Goal: Task Accomplishment & Management: Complete application form

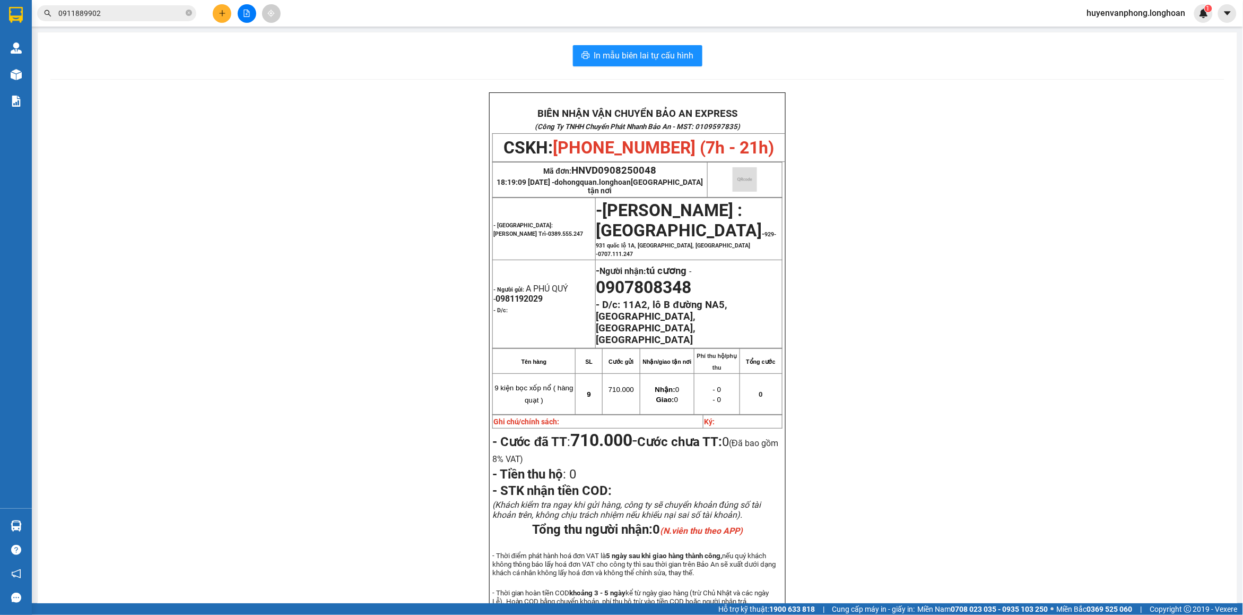
click at [187, 11] on icon "close-circle" at bounding box center [189, 13] width 6 height 6
click at [142, 11] on input "text" at bounding box center [120, 13] width 125 height 12
paste input "0984458084"
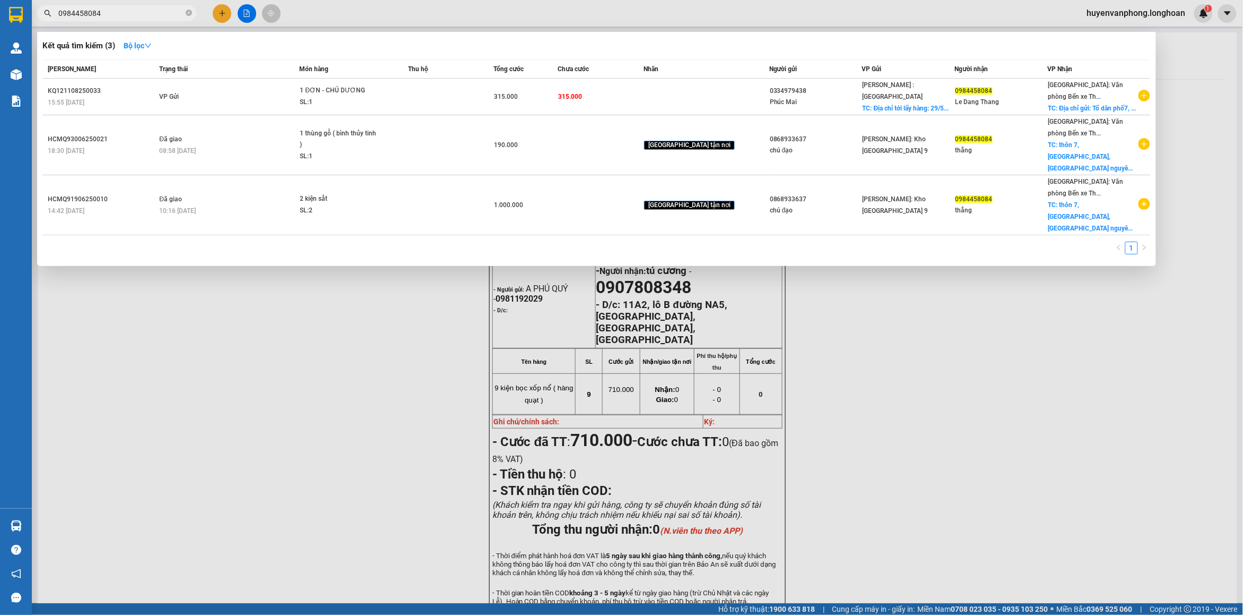
type input "0984458084"
click at [189, 12] on icon "close-circle" at bounding box center [189, 13] width 6 height 6
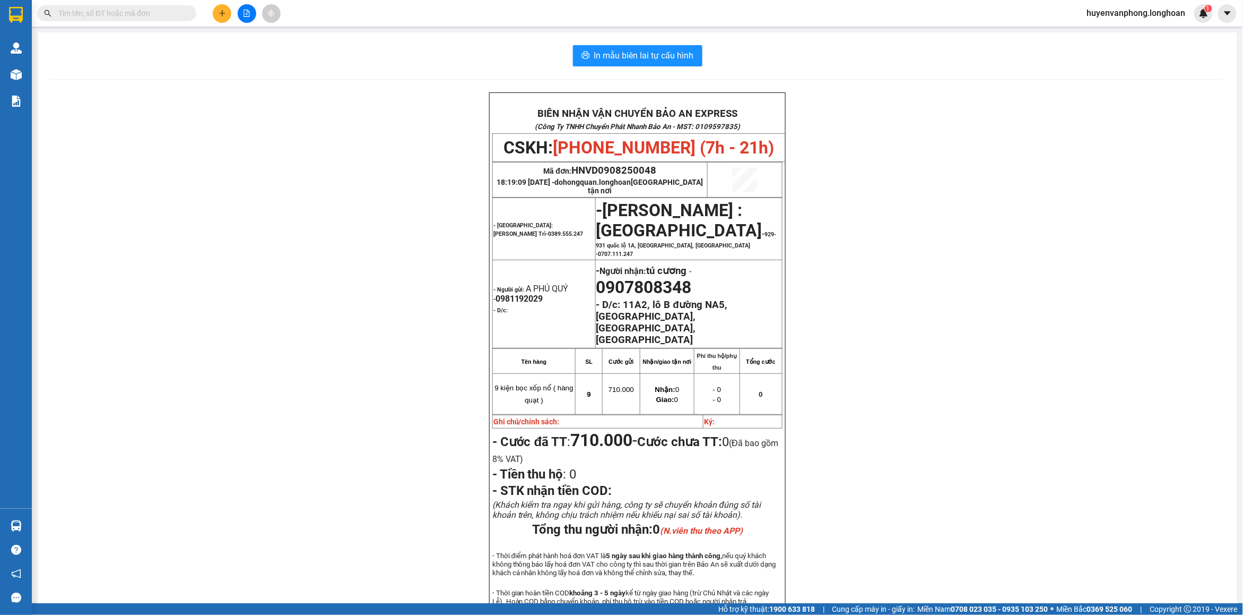
click at [136, 5] on span at bounding box center [116, 13] width 159 height 16
click at [97, 13] on input "text" at bounding box center [120, 13] width 125 height 12
paste input "0337 104 242"
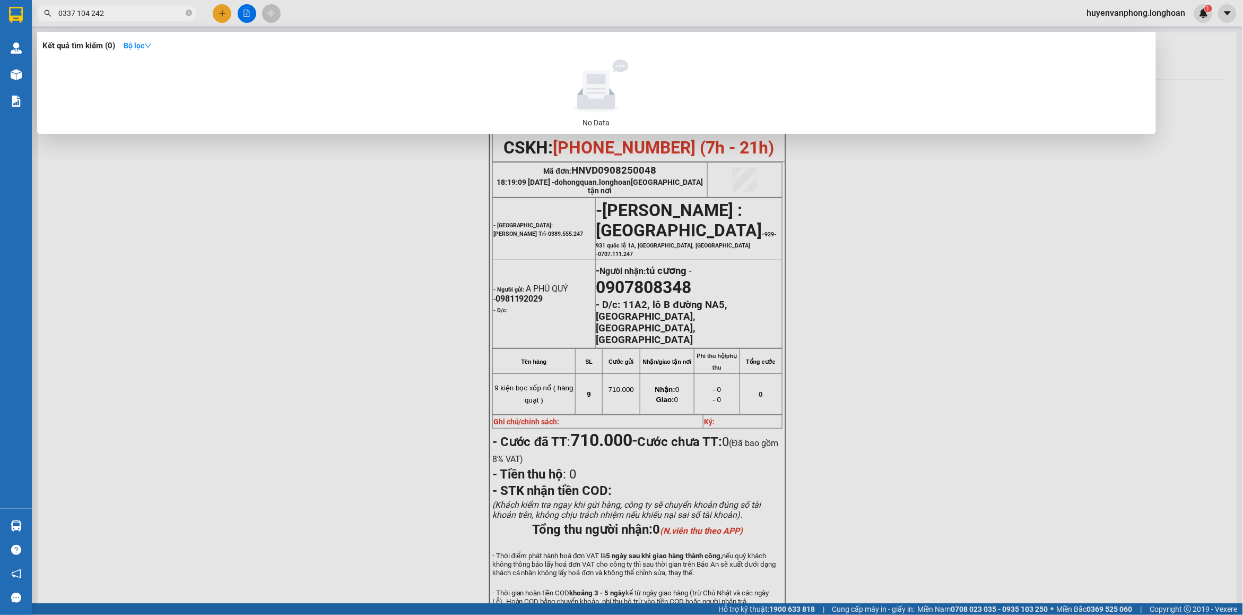
click at [76, 15] on input "0337 104 242" at bounding box center [120, 13] width 125 height 12
click at [90, 12] on input "0337104 242" at bounding box center [120, 13] width 125 height 12
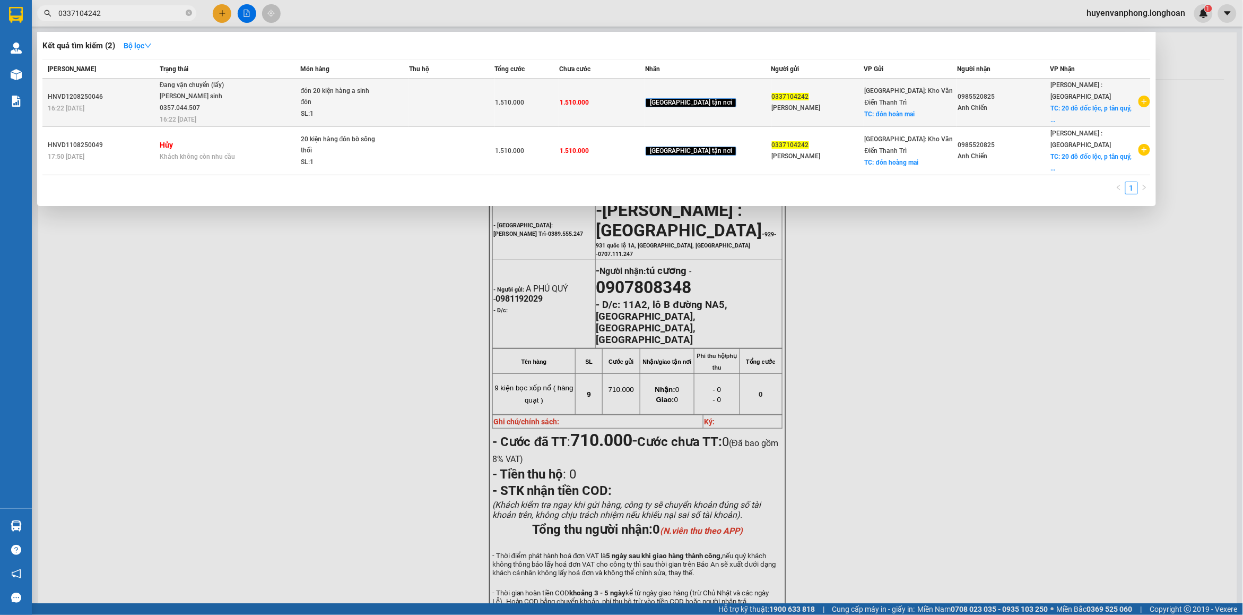
type input "0337104242"
click at [342, 101] on div "đón 20 kiện hàng a sinh đón" at bounding box center [341, 96] width 80 height 23
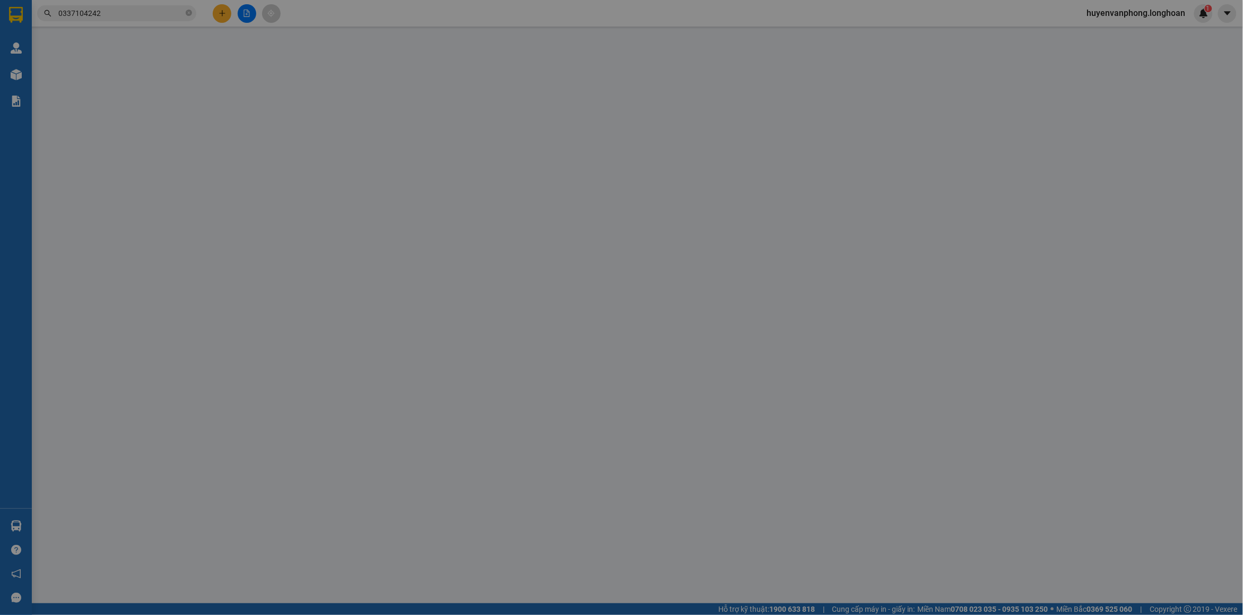
type input "0337104242"
type input "[PERSON_NAME]"
checkbox input "true"
type input "đón hoàn mai"
type input "0985520825"
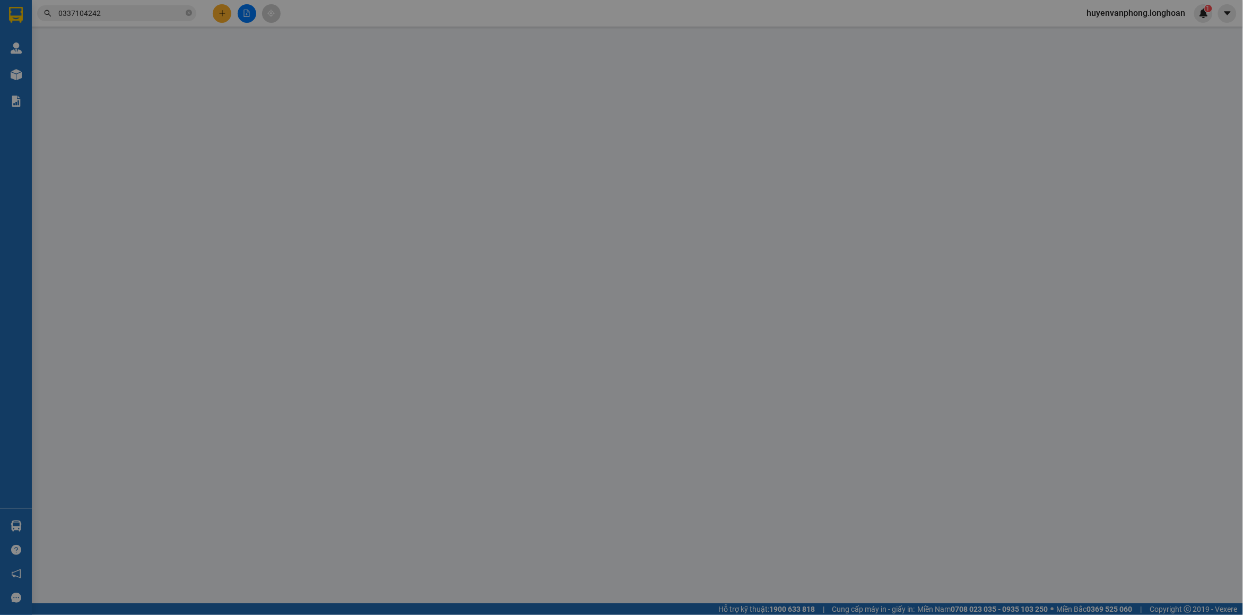
type input "Anh Chiến"
checkbox input "true"
type input "20 đô đốc lộc, p tân quý, q [GEOGRAPHIC_DATA], [GEOGRAPHIC_DATA]"
type input "1.510.000"
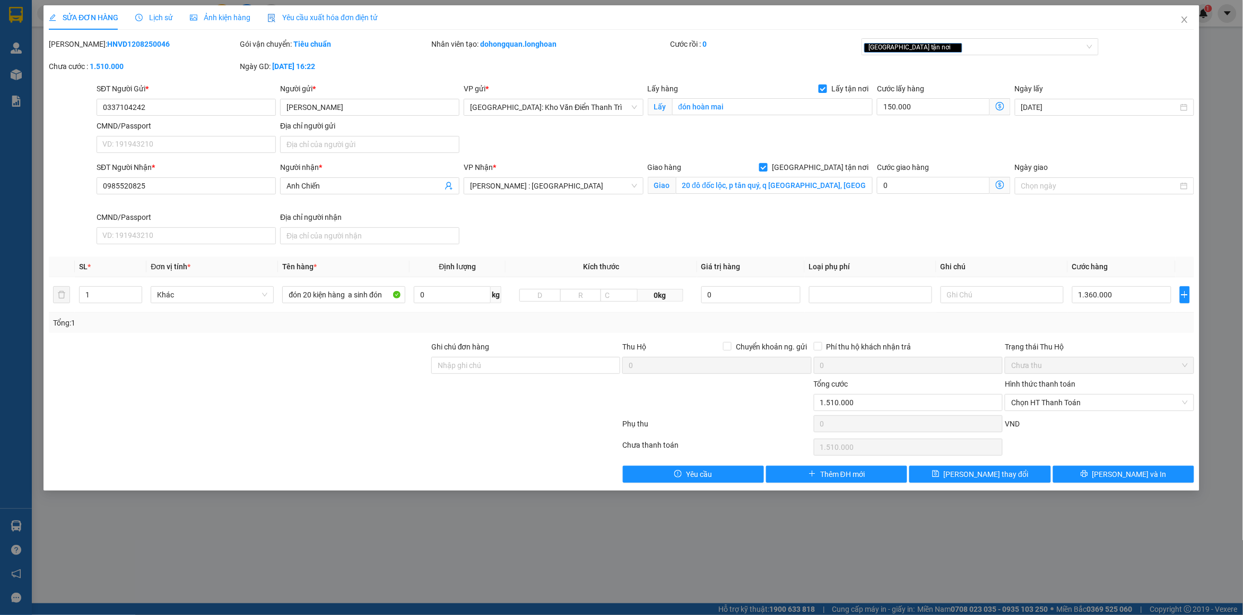
click at [152, 17] on span "Lịch sử" at bounding box center [154, 17] width 38 height 8
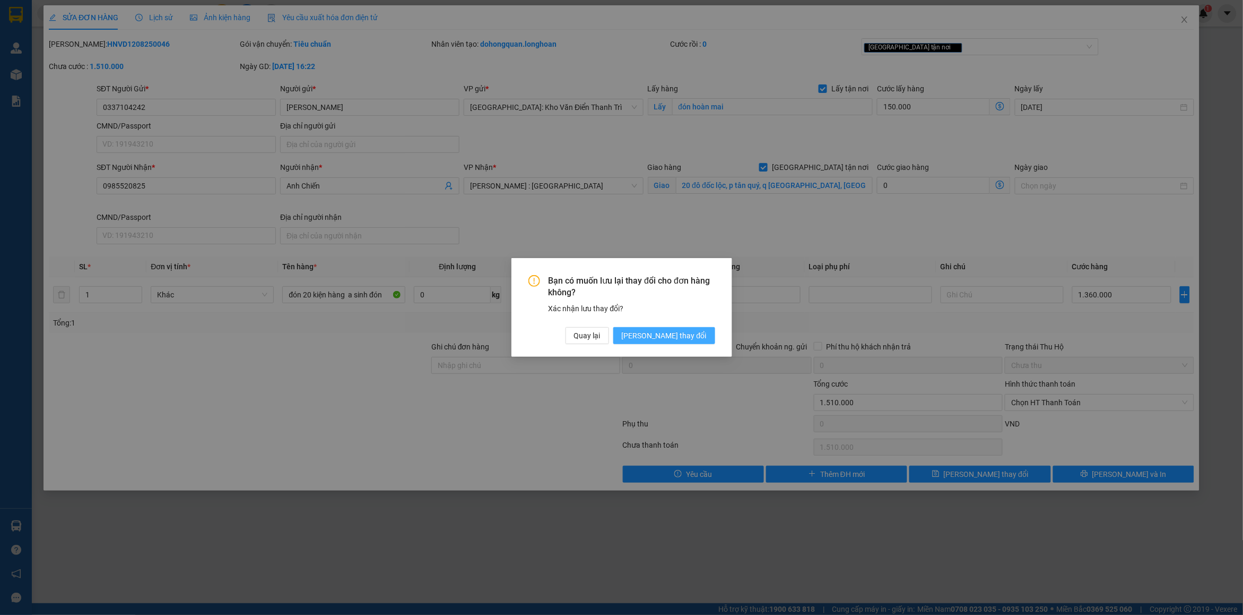
click at [670, 333] on span "[PERSON_NAME] thay đổi" at bounding box center [664, 336] width 85 height 12
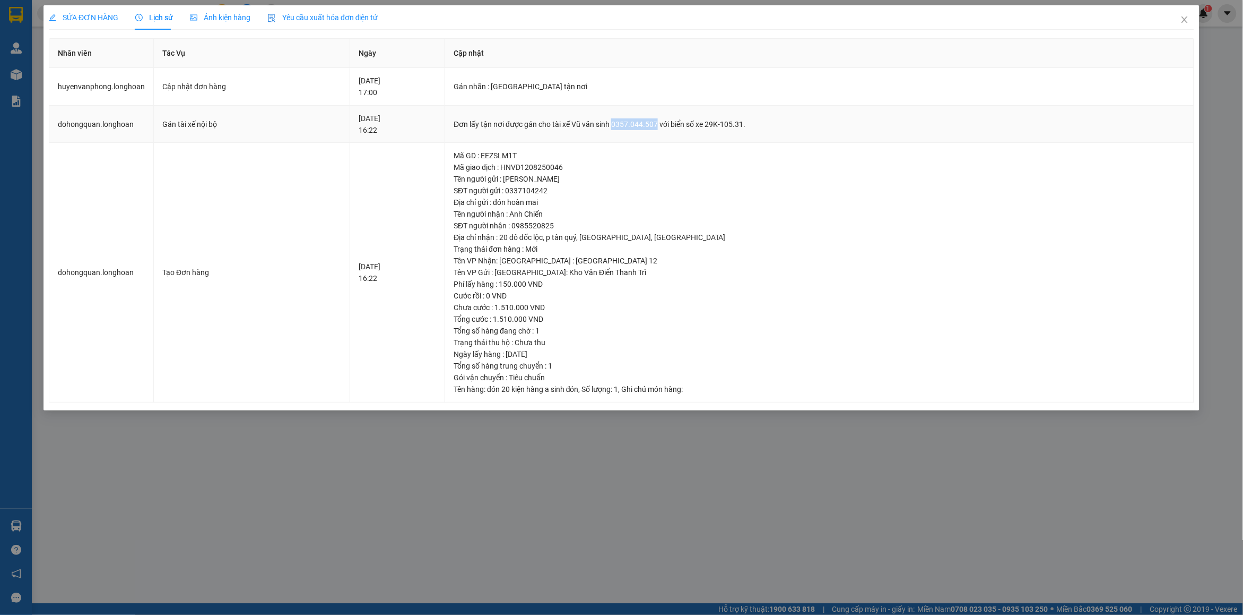
drag, startPoint x: 640, startPoint y: 123, endPoint x: 682, endPoint y: 123, distance: 42.5
click at [682, 123] on div "Đơn lấy tận nơi được gán cho tài xế Vũ văn sinh 0357.044.507 với biển số xe 29K…" at bounding box center [820, 124] width 732 height 12
copy div "0357.044.507"
